Goal: Information Seeking & Learning: Learn about a topic

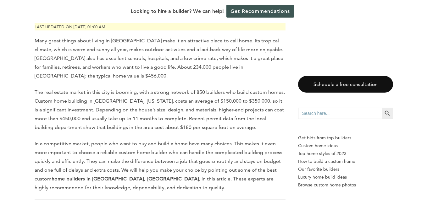
scroll to position [364, 0]
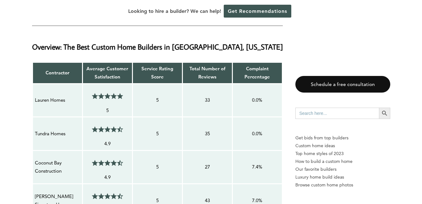
scroll to position [553, 0]
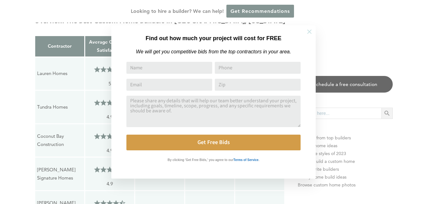
click at [308, 35] on icon at bounding box center [309, 31] width 7 height 7
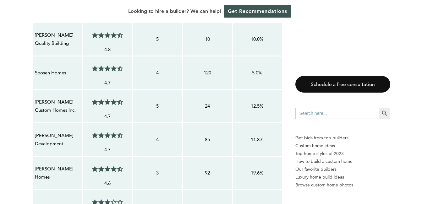
scroll to position [742, 0]
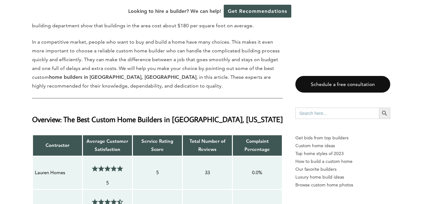
scroll to position [452, 0]
